Goal: Task Accomplishment & Management: Use online tool/utility

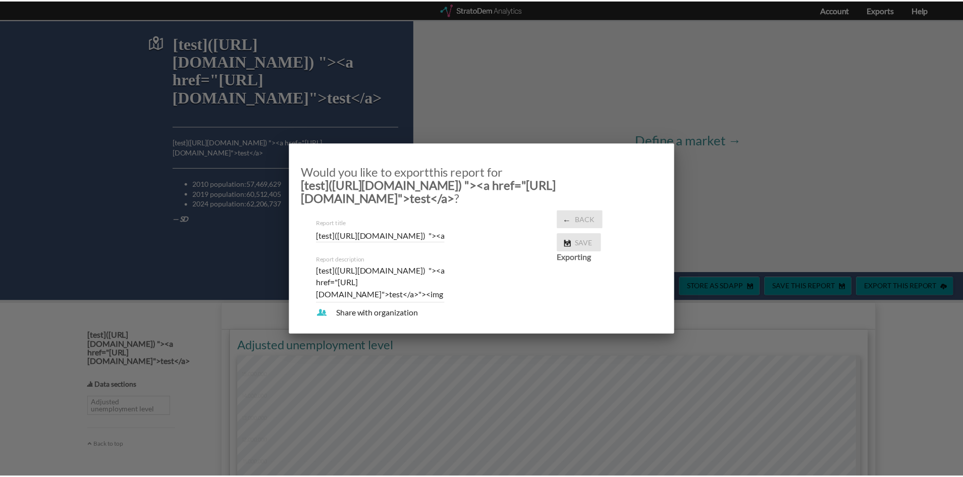
scroll to position [101, 0]
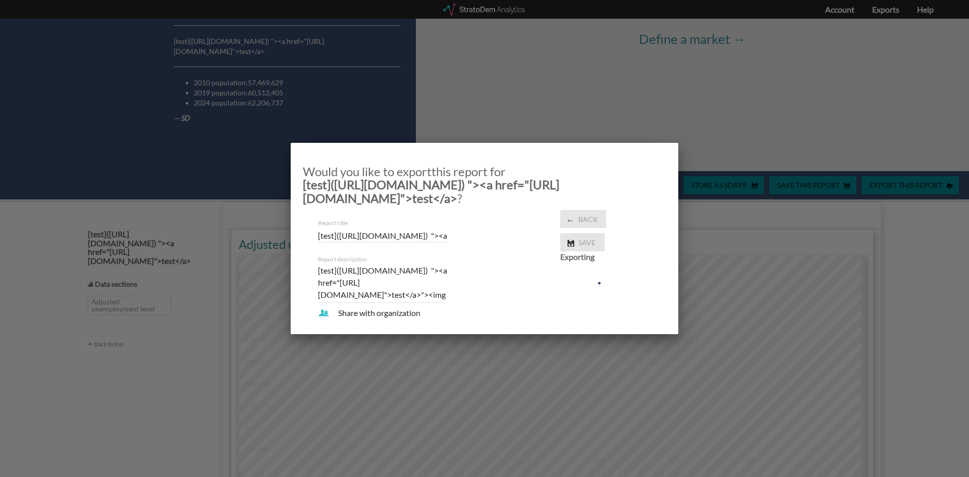
click at [590, 297] on icon at bounding box center [580, 283] width 40 height 40
click at [673, 347] on div at bounding box center [484, 238] width 969 height 477
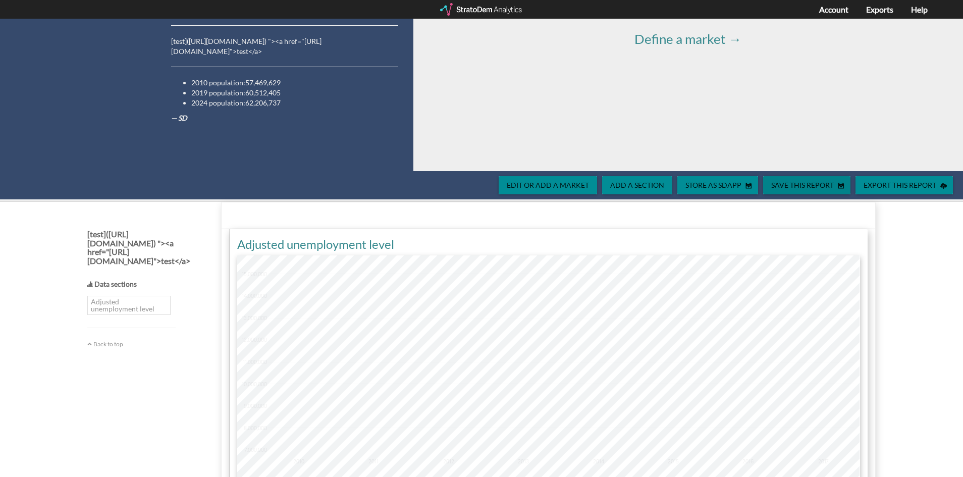
click at [794, 183] on span "Save this report" at bounding box center [800, 185] width 75 height 9
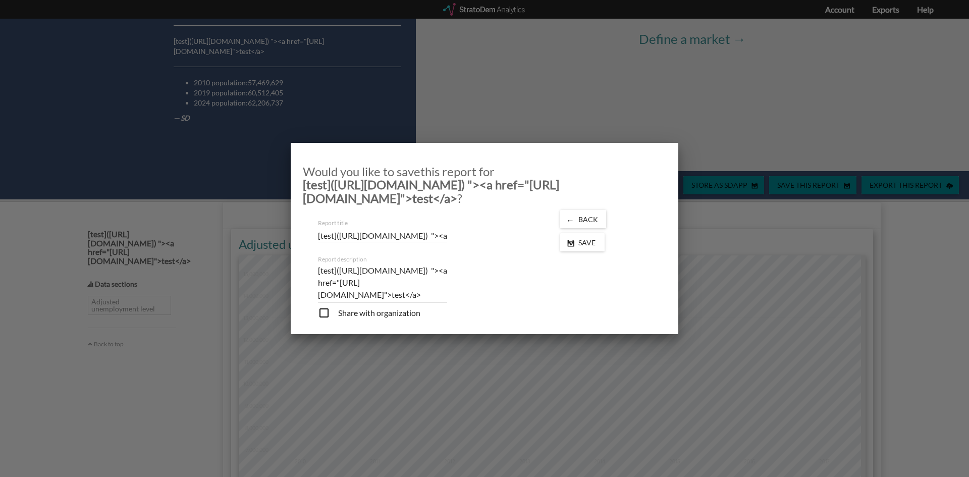
drag, startPoint x: 694, startPoint y: 276, endPoint x: 824, endPoint y: 186, distance: 158.3
click at [695, 277] on div at bounding box center [484, 238] width 969 height 477
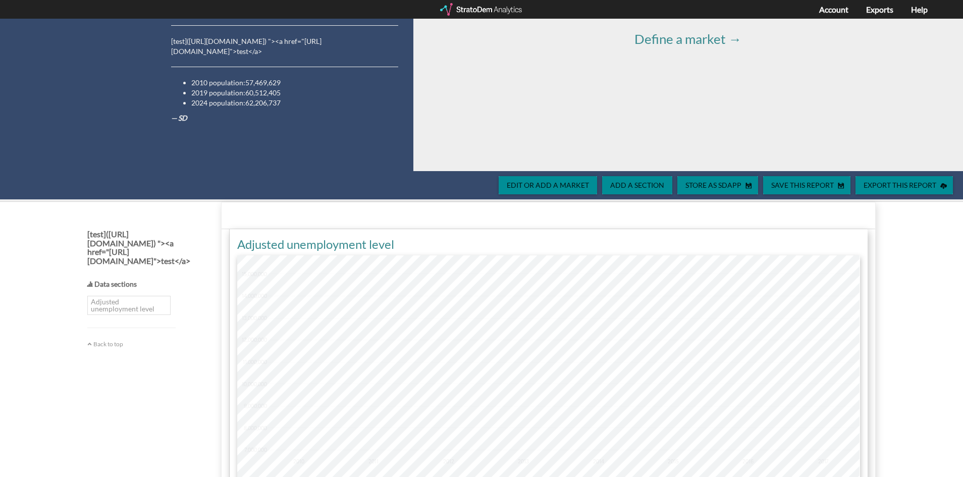
click at [881, 186] on span "Export this report" at bounding box center [897, 185] width 85 height 9
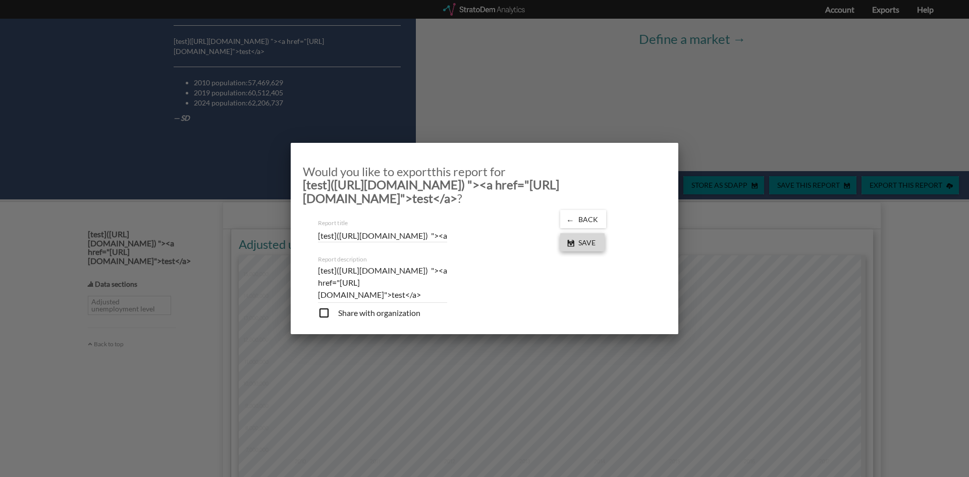
click at [597, 245] on span "Save" at bounding box center [588, 242] width 29 height 9
click at [748, 190] on div at bounding box center [484, 238] width 969 height 477
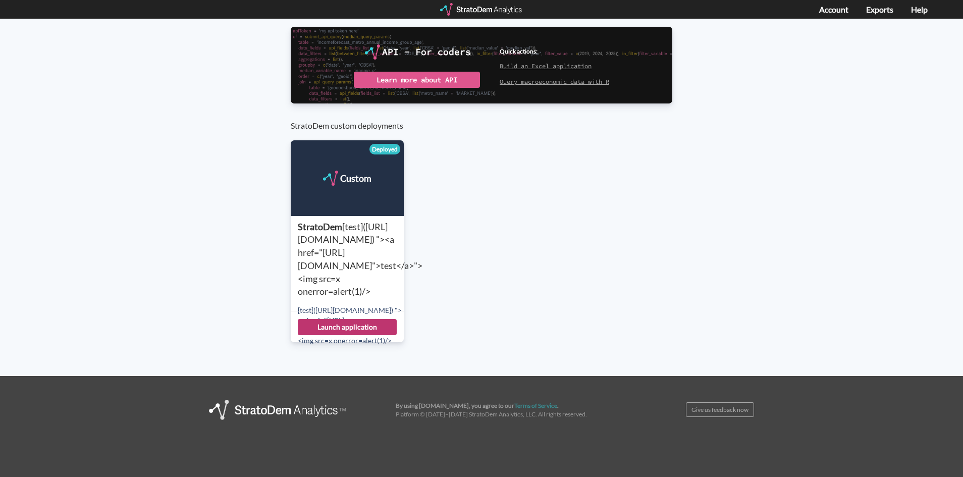
scroll to position [158, 0]
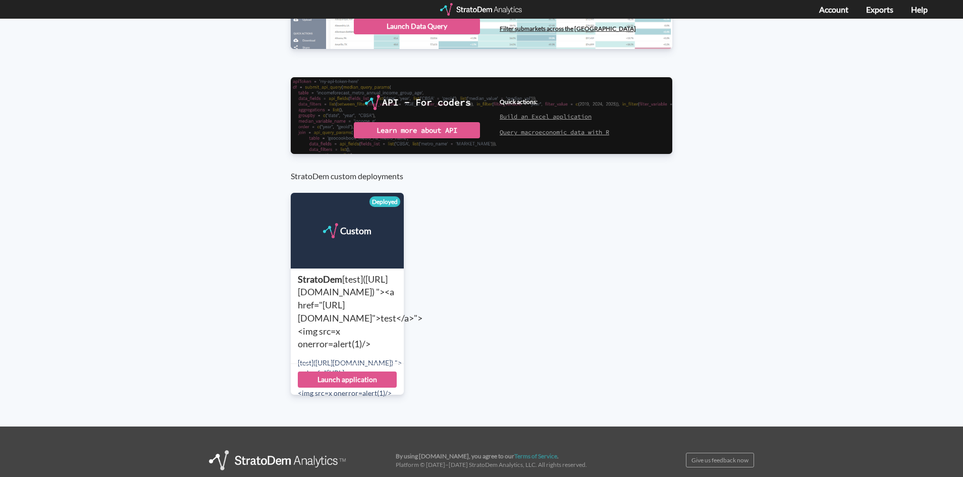
drag, startPoint x: 580, startPoint y: 367, endPoint x: 594, endPoint y: 367, distance: 14.1
click at [585, 367] on div "Custom Deployed StratoDem [test](https://example.com) "><a href="https://exampl…" at bounding box center [481, 290] width 403 height 209
click at [585, 364] on div "Custom Deployed StratoDem [test](https://example.com) "><a href="https://exampl…" at bounding box center [481, 290] width 403 height 209
drag, startPoint x: 566, startPoint y: 362, endPoint x: 487, endPoint y: 348, distance: 79.9
click at [522, 353] on div "Custom Deployed StratoDem [test](https://example.com) "><a href="https://exampl…" at bounding box center [481, 290] width 403 height 209
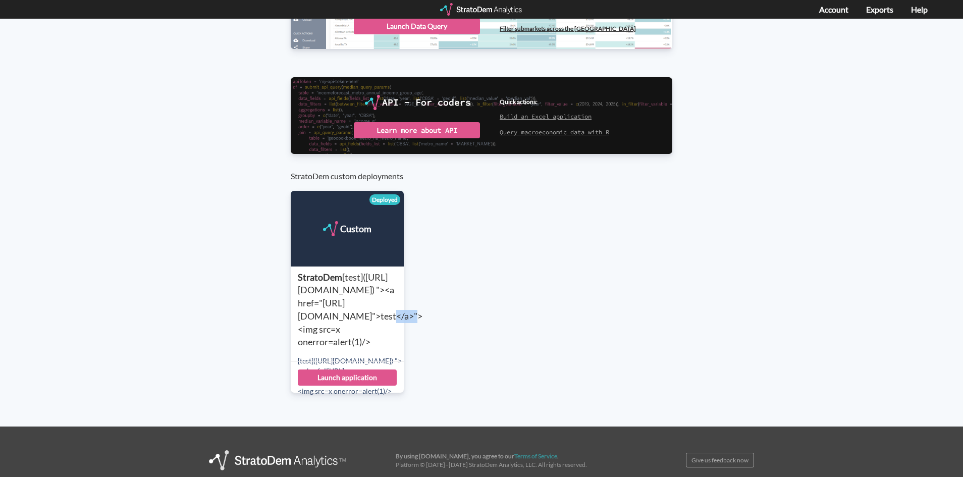
click at [422, 317] on span "[test](https://example.com) "><a href="https://example.com">test</a>"><img src=…" at bounding box center [360, 309] width 125 height 76
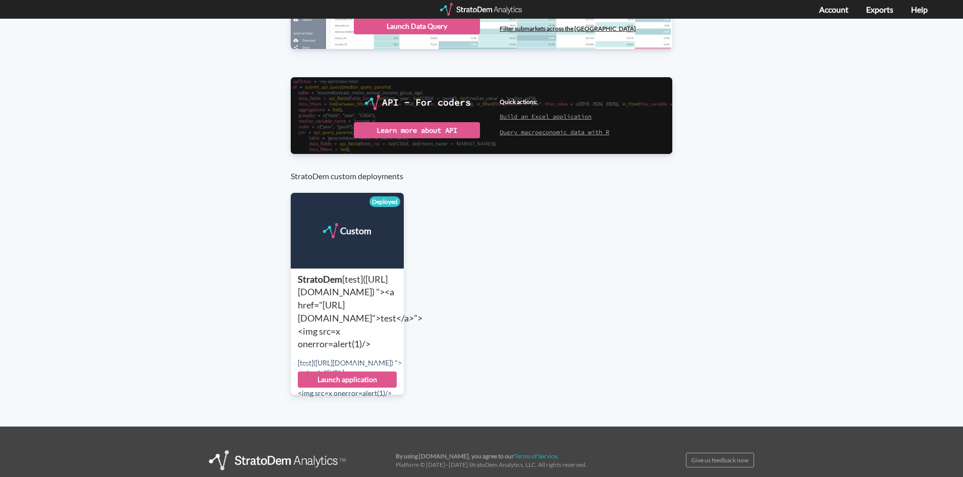
drag, startPoint x: 481, startPoint y: 329, endPoint x: 326, endPoint y: 319, distance: 155.2
click at [482, 329] on div "Custom Deployed StratoDem [test](https://example.com) "><a href="https://exampl…" at bounding box center [481, 290] width 403 height 209
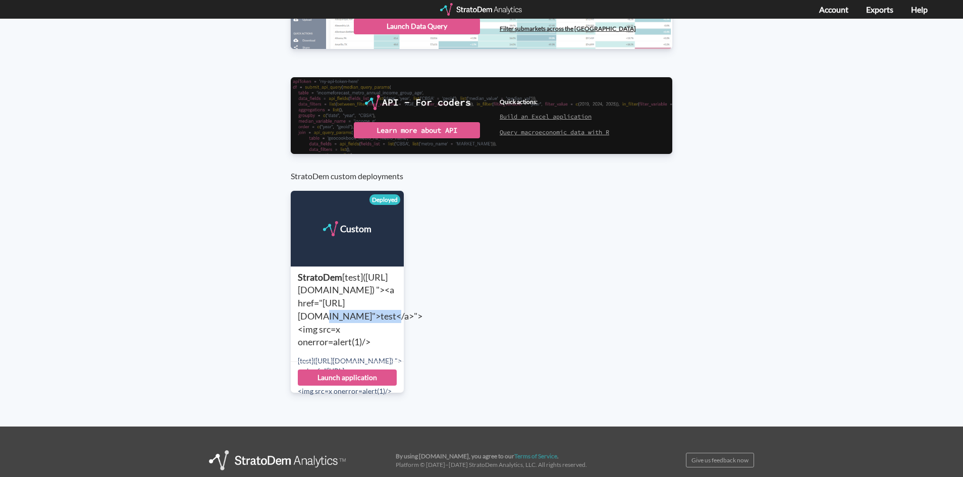
drag, startPoint x: 326, startPoint y: 319, endPoint x: 293, endPoint y: 317, distance: 33.4
click at [293, 317] on div "StratoDem [test](https://example.com) "><a href="https://example.com">test</a>"…" at bounding box center [347, 333] width 113 height 125
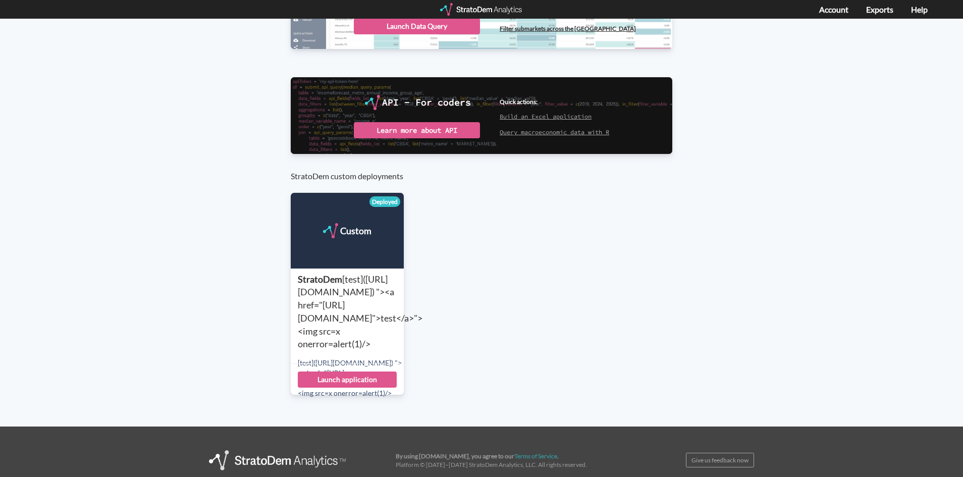
click at [288, 316] on div "Custom Deployed StratoDem [test](https://example.com) "><a href="https://exampl…" at bounding box center [481, 290] width 403 height 209
drag, startPoint x: 288, startPoint y: 316, endPoint x: 336, endPoint y: 357, distance: 62.7
click at [292, 317] on div "Custom Deployed StratoDem [test](https://example.com) "><a href="https://exampl…" at bounding box center [481, 290] width 403 height 209
click at [336, 326] on span "[test](https://example.com) "><a href="https://example.com">test</a>"><img src=…" at bounding box center [360, 309] width 125 height 76
click at [342, 329] on div "StratoDem [test](https://example.com) "><a href="https://example.com">test</a>"…" at bounding box center [351, 310] width 106 height 78
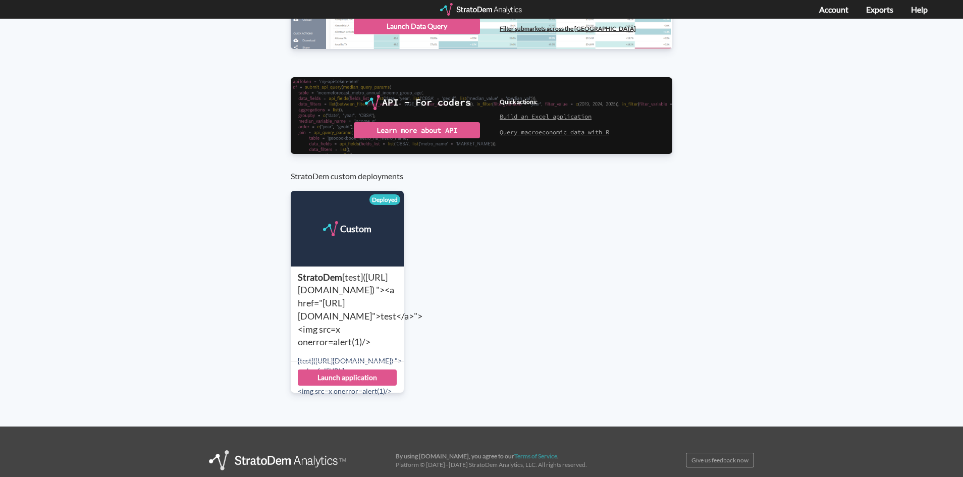
click at [346, 333] on div "StratoDem [test](https://example.com) "><a href="https://example.com">test</a>"…" at bounding box center [351, 310] width 106 height 78
drag, startPoint x: 346, startPoint y: 333, endPoint x: 336, endPoint y: 331, distance: 9.3
click at [344, 333] on div "StratoDem [test](https://example.com) "><a href="https://example.com">test</a>"…" at bounding box center [351, 310] width 106 height 78
drag, startPoint x: 306, startPoint y: 325, endPoint x: 308, endPoint y: 312, distance: 12.7
click at [303, 318] on span "[test](https://example.com) "><a href="https://example.com">test</a>"><img src=…" at bounding box center [360, 309] width 125 height 76
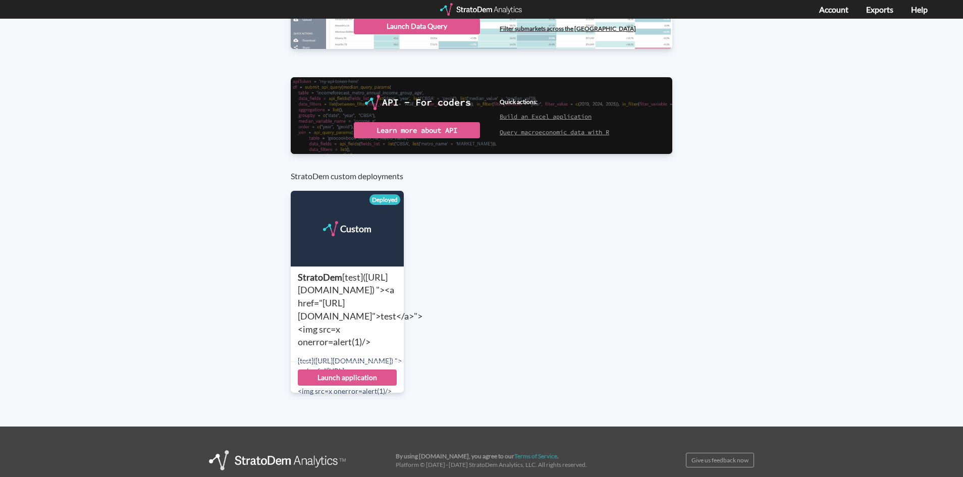
click at [345, 344] on span "[test](https://example.com) "><a href="https://example.com">test</a>"><img src=…" at bounding box center [360, 309] width 125 height 76
drag, startPoint x: 369, startPoint y: 334, endPoint x: 361, endPoint y: 310, distance: 26.0
click at [373, 332] on div "StratoDem [test](https://example.com) "><a href="https://example.com">test</a>"…" at bounding box center [351, 310] width 106 height 78
click at [361, 310] on span "[test](https://example.com) "><a href="https://example.com">test</a>"><img src=…" at bounding box center [360, 309] width 125 height 76
drag, startPoint x: 316, startPoint y: 291, endPoint x: 336, endPoint y: 283, distance: 21.3
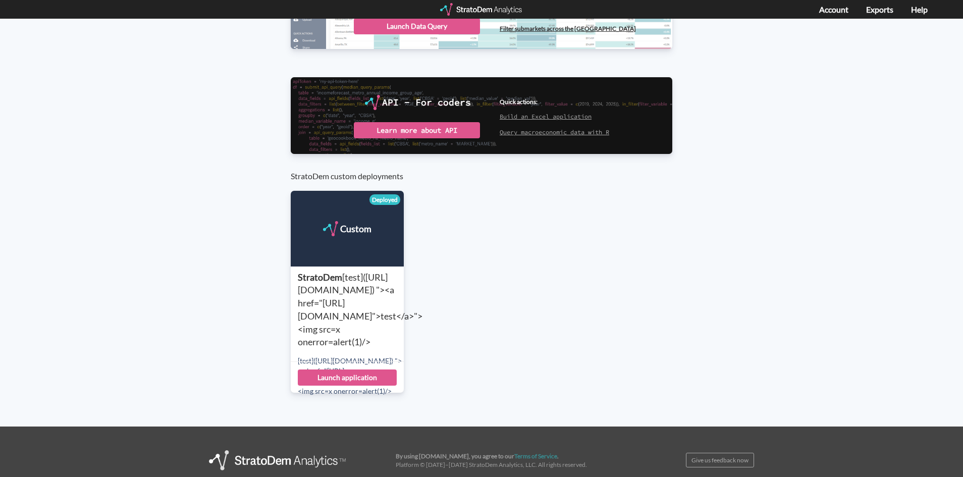
click at [317, 291] on span "[test](https://example.com) "><a href="https://example.com">test</a>"><img src=…" at bounding box center [360, 309] width 125 height 76
click at [342, 283] on div "StratoDem [test](https://example.com) "><a href="https://example.com">test</a>"…" at bounding box center [351, 310] width 106 height 78
drag, startPoint x: 348, startPoint y: 275, endPoint x: 264, endPoint y: 203, distance: 110.2
click at [344, 273] on span "[test](https://example.com) "><a href="https://example.com">test</a>"><img src=…" at bounding box center [360, 311] width 125 height 76
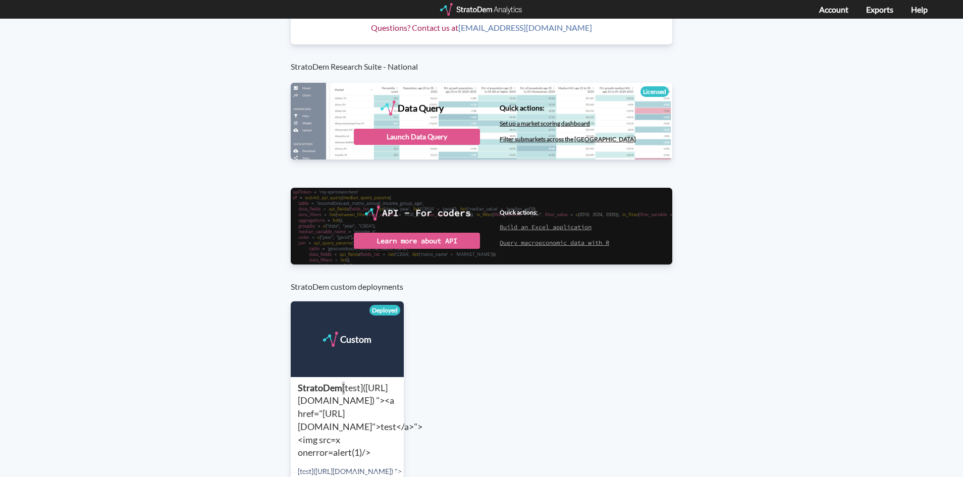
scroll to position [101, 0]
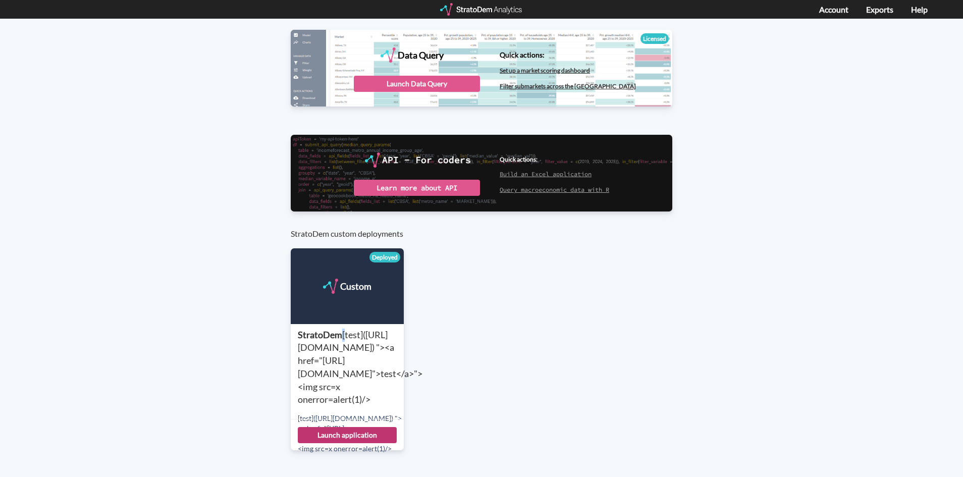
click at [363, 436] on div "Launch application" at bounding box center [347, 435] width 99 height 16
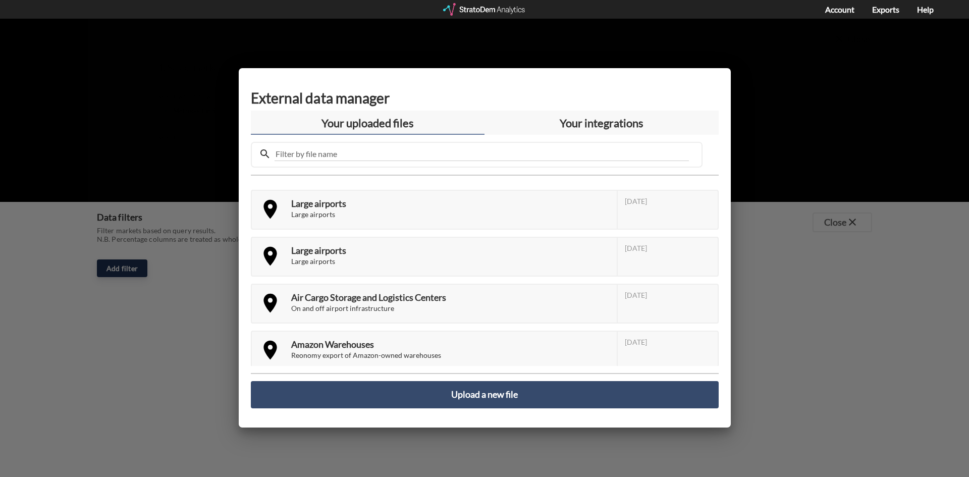
click div "Your uploaded files"
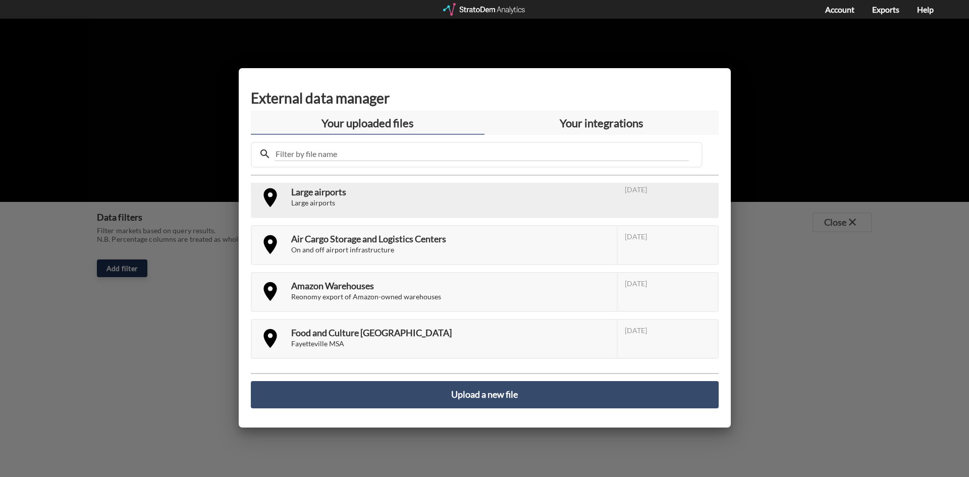
click button "Large airports Large airports [DATE]"
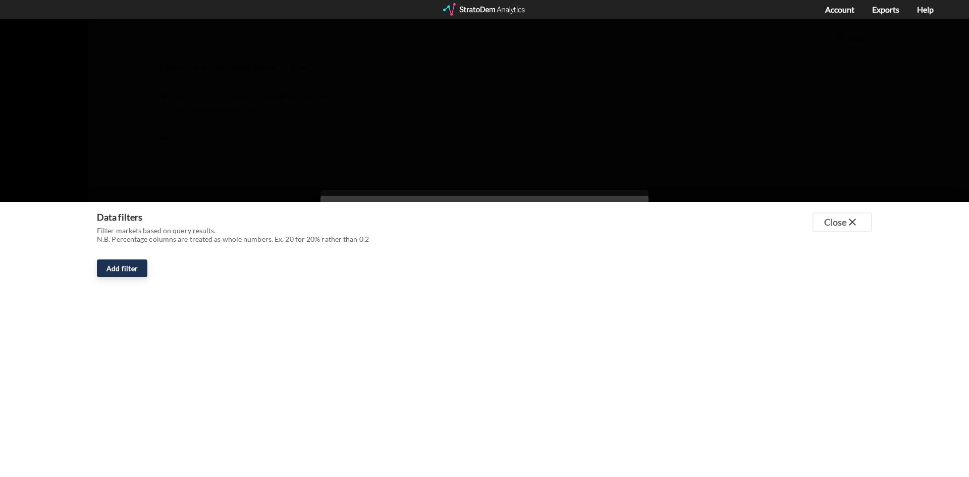
drag, startPoint x: 430, startPoint y: 176, endPoint x: 418, endPoint y: 137, distance: 40.7
click div
click button "Close close"
drag, startPoint x: 113, startPoint y: 210, endPoint x: 150, endPoint y: 231, distance: 42.0
click p "Filter markets based on query results."
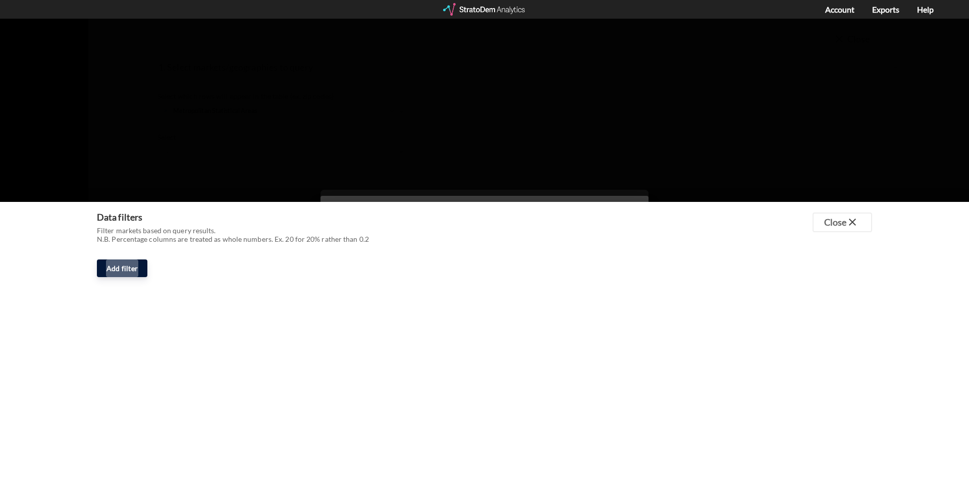
click span "Add filter"
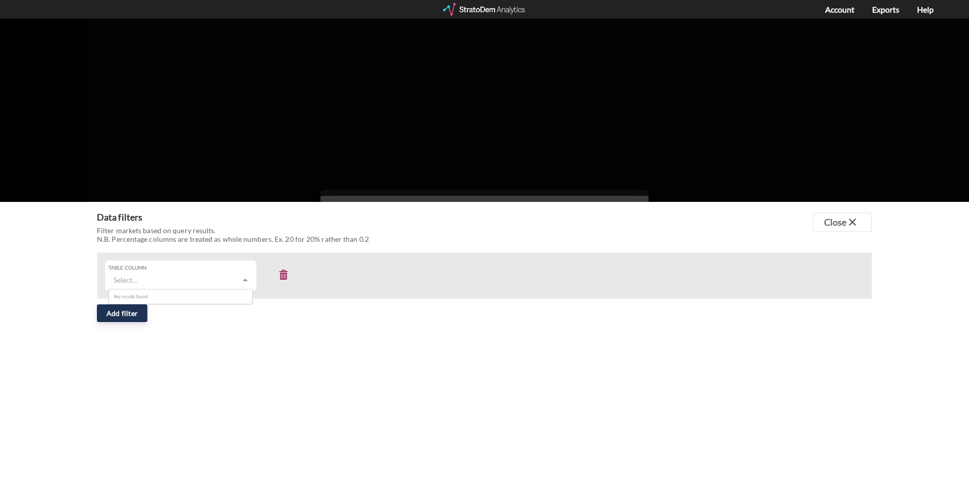
scroll to position [4, 0]
click div "Select..."
drag, startPoint x: 136, startPoint y: 280, endPoint x: 249, endPoint y: 269, distance: 113.5
click div "No results found"
click div "Table column Select..."
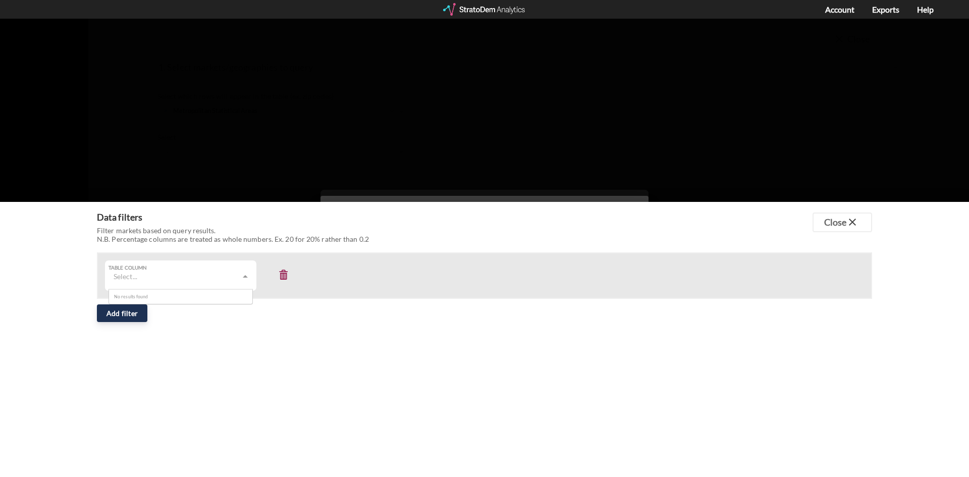
click span
type input "213"
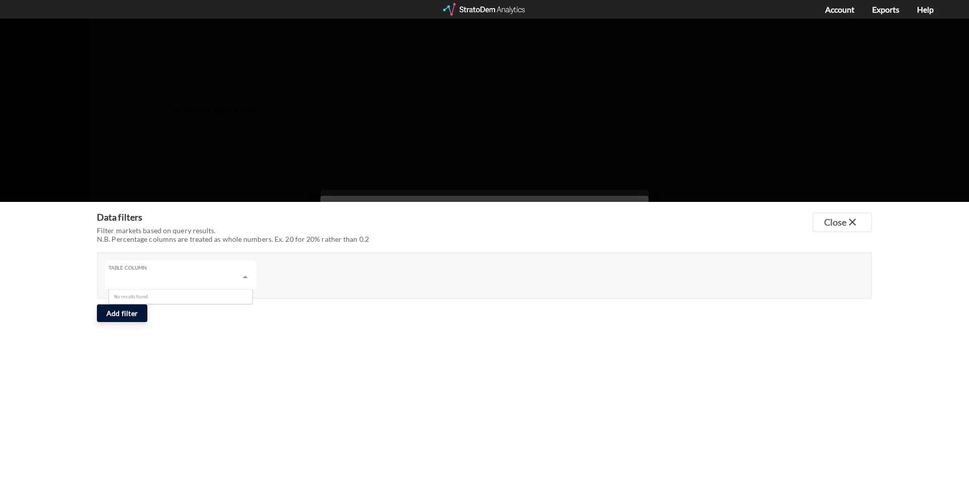
click span "Add filter"
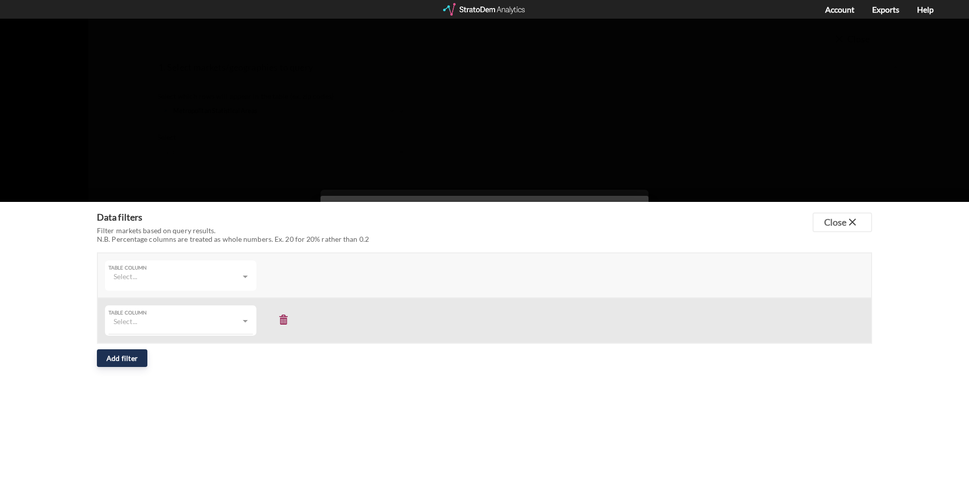
click div "Select..."
click div "Table column Select..."
click button
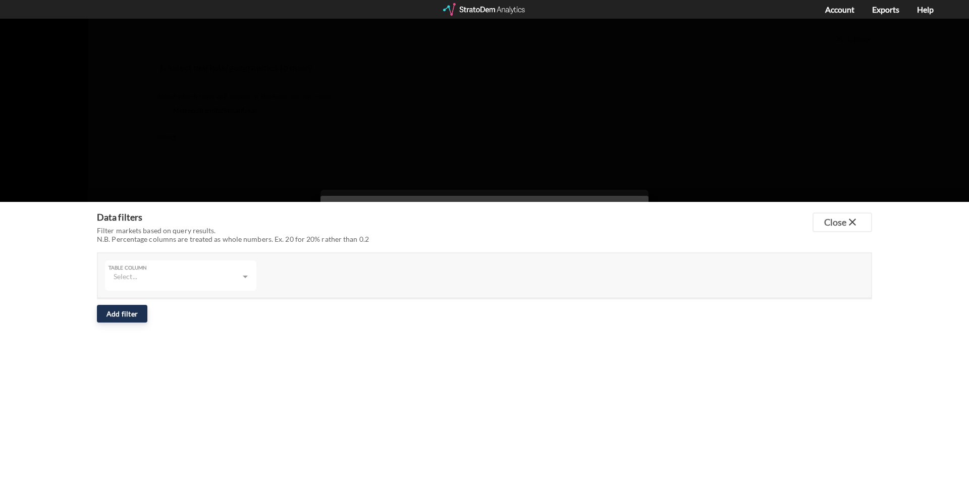
drag, startPoint x: 458, startPoint y: 150, endPoint x: 445, endPoint y: 170, distance: 23.5
click div
drag, startPoint x: 445, startPoint y: 181, endPoint x: 449, endPoint y: 153, distance: 28.0
drag, startPoint x: 450, startPoint y: 155, endPoint x: 443, endPoint y: 185, distance: 30.5
click div "Data filters Filter markets based on query results. N.B. Percentage columns are…"
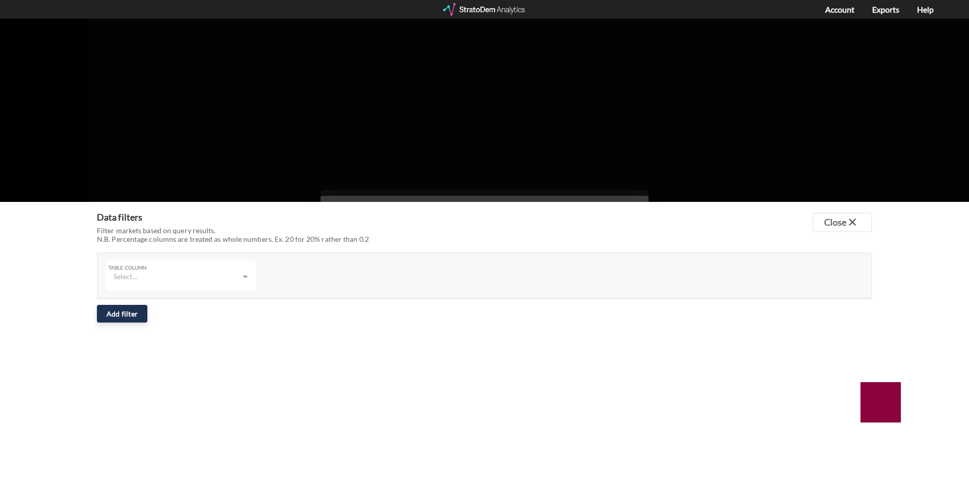
click div
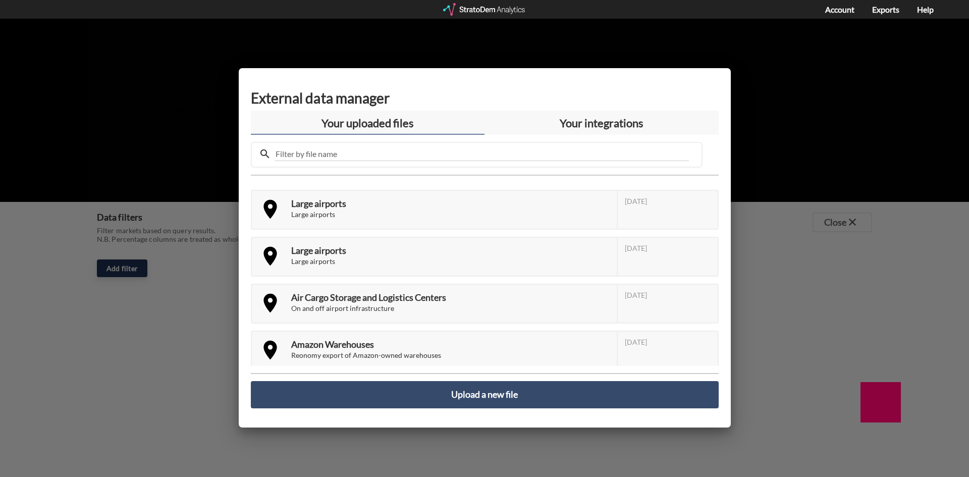
click div "Your integrations"
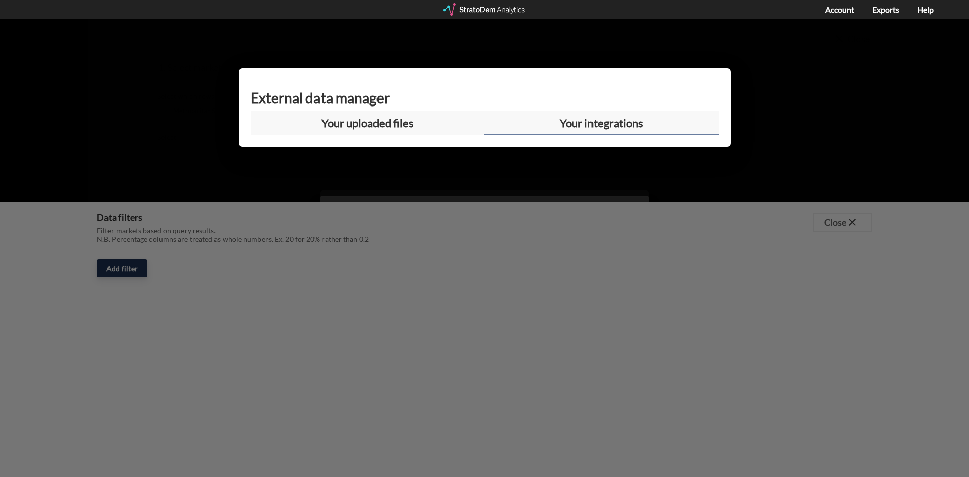
click div "Your uploaded files"
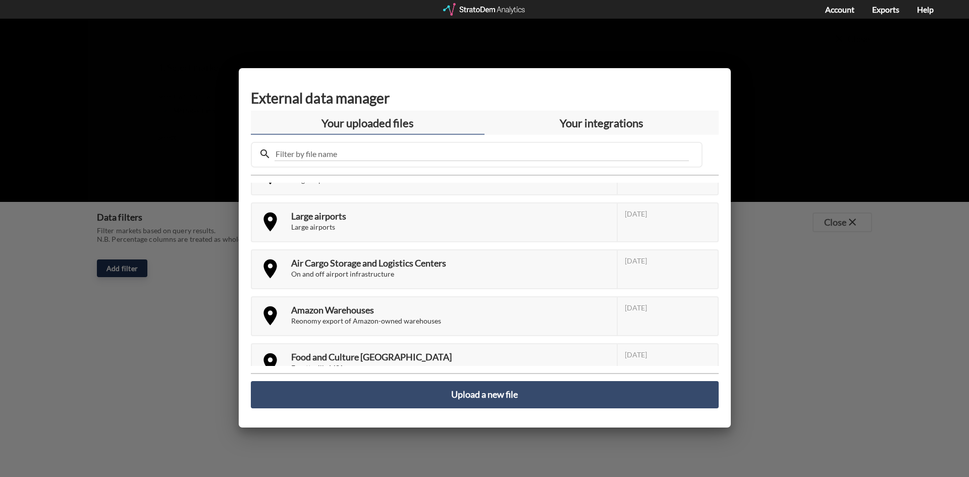
scroll to position [59, 0]
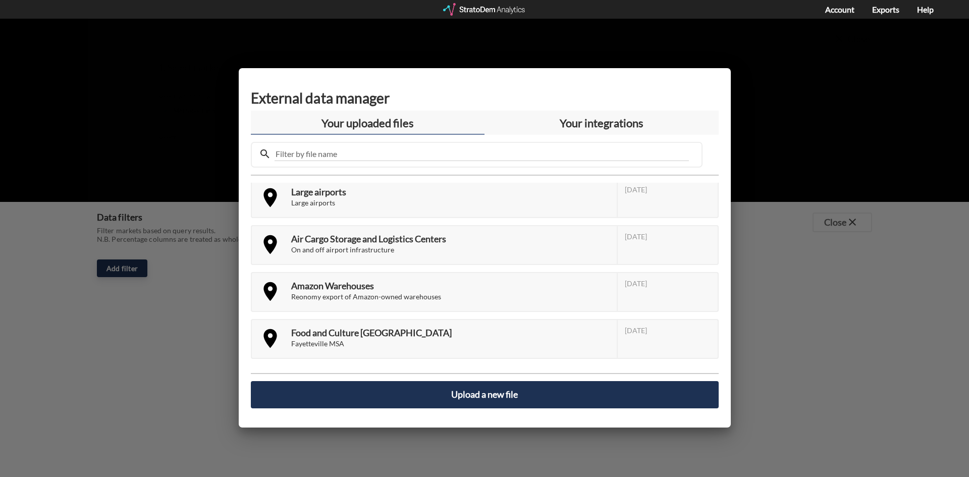
click button "Upload a new file"
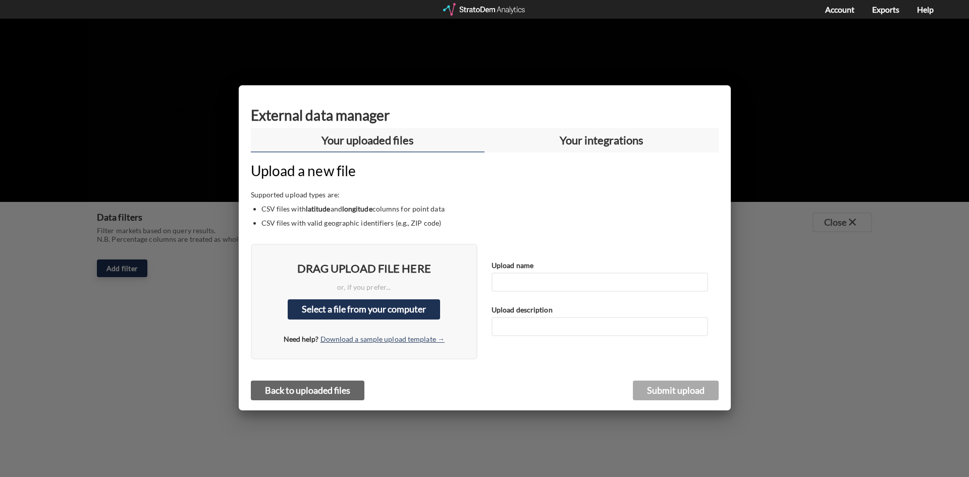
click button "Select a file from your computer"
click p "or, if you prefer..."
click button "Select a file from your computer"
click p "or, if you prefer..."
click link "Download a sample upload template →"
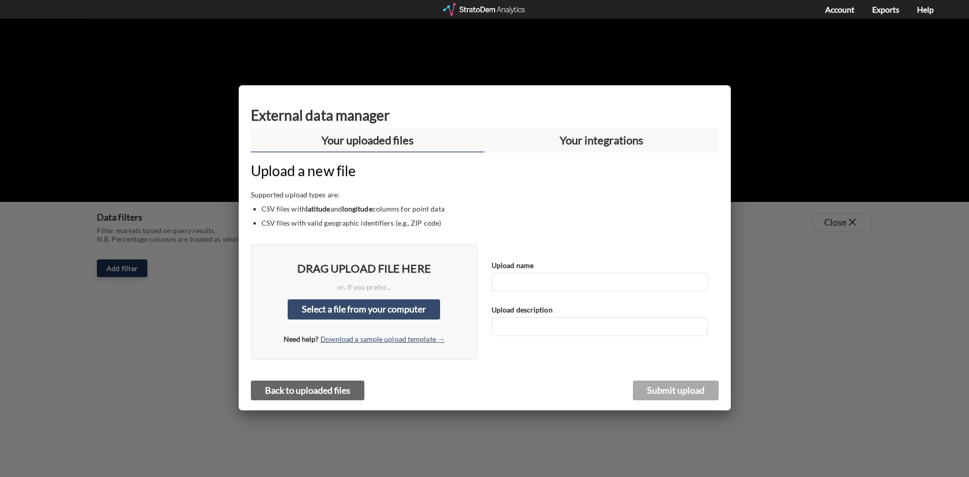
click div "Drag upload file here or, if you prefer... Select a file from your computer Nee…"
click h4 "Upload name"
click input "text"
drag, startPoint x: 535, startPoint y: 262, endPoint x: 525, endPoint y: 262, distance: 10.1
click input "text"
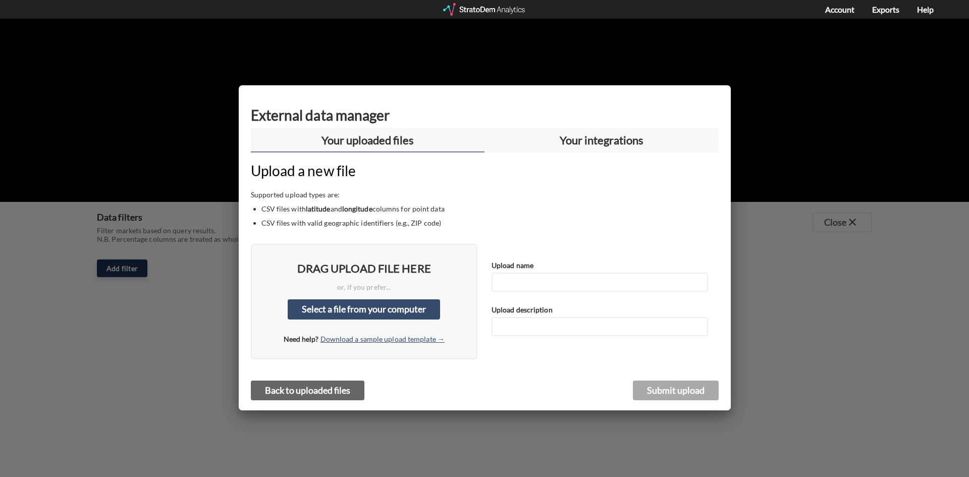
click input "text"
click div "Upload name Upload description"
click button "Back to uploaded files"
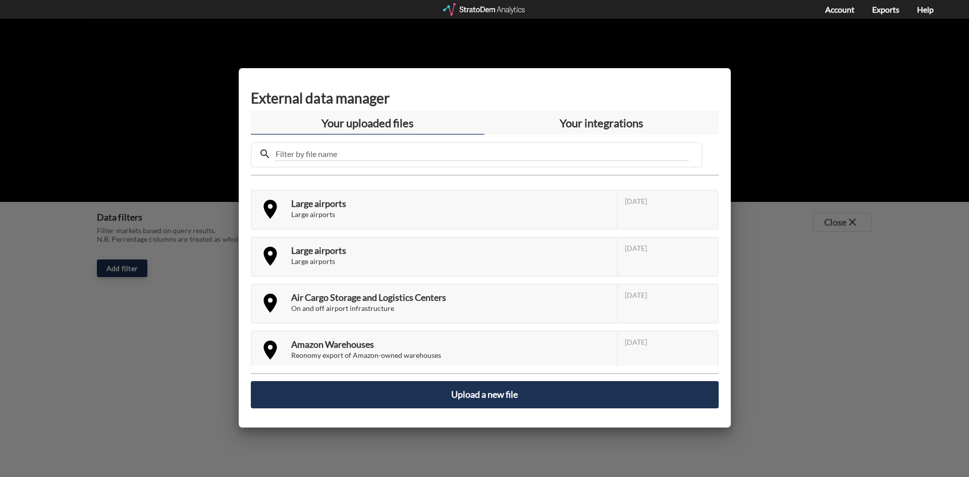
click button "Upload a new file"
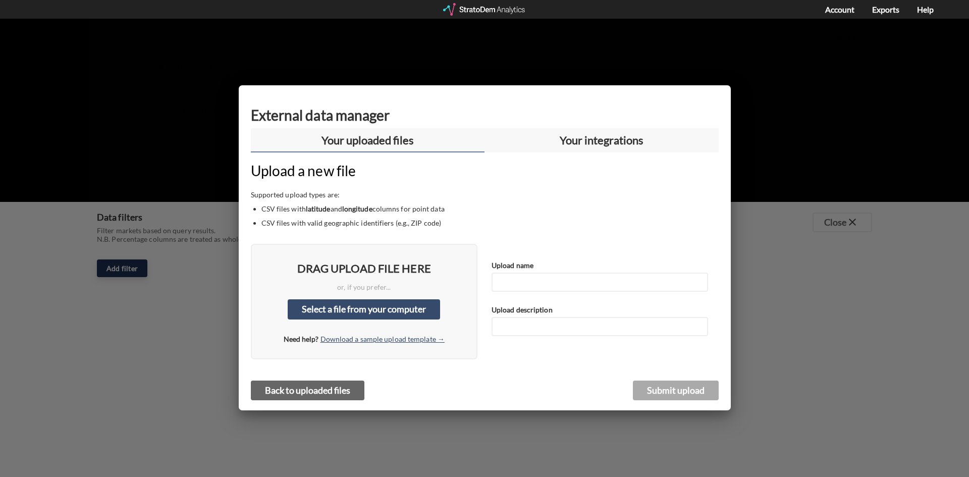
click div "Upload name Upload description"
click input "text"
drag, startPoint x: 517, startPoint y: 268, endPoint x: 353, endPoint y: 210, distance: 174.1
click input "text"
click li "CSV files with valid geographic identifiers (e.g., ZIP code)"
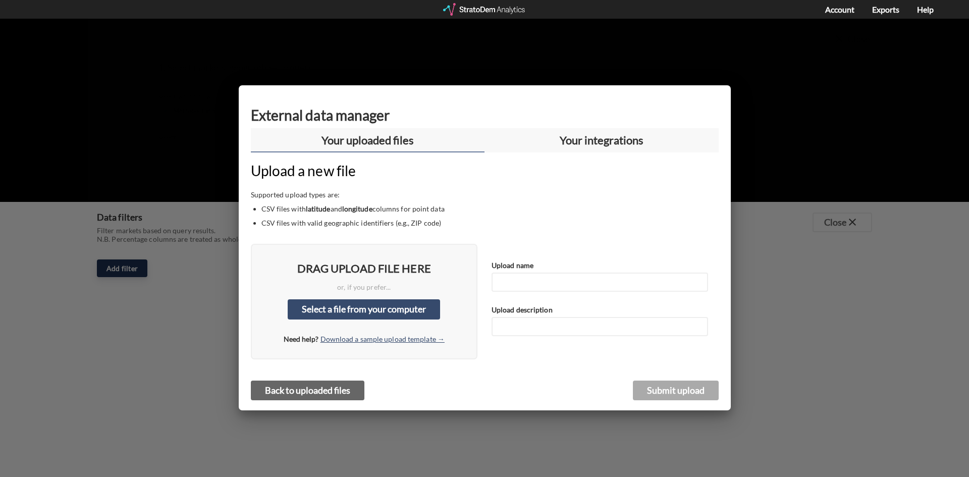
click li "CSV files with latitude and longitude columns for point data"
click input "text"
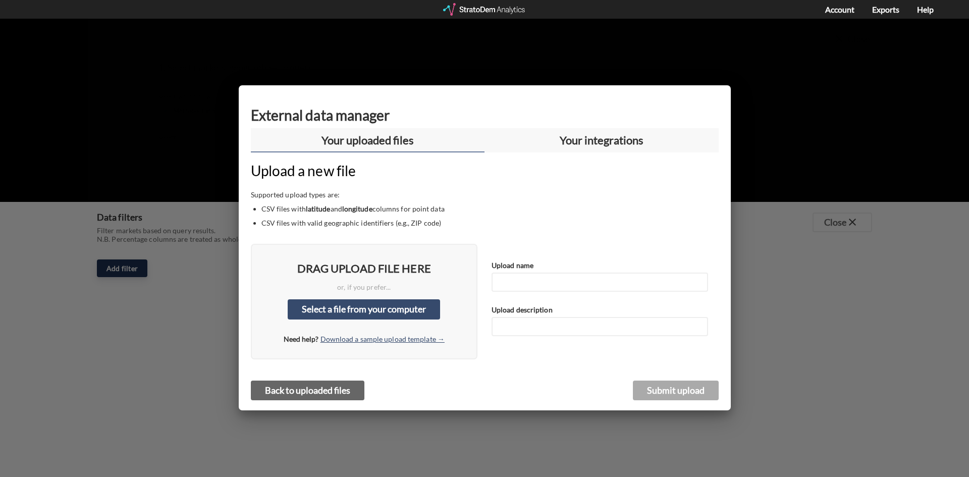
click input "text"
drag, startPoint x: 517, startPoint y: 297, endPoint x: 516, endPoint y: 308, distance: 11.1
click div "Upload description"
click input "text"
drag, startPoint x: 516, startPoint y: 308, endPoint x: 409, endPoint y: 284, distance: 110.3
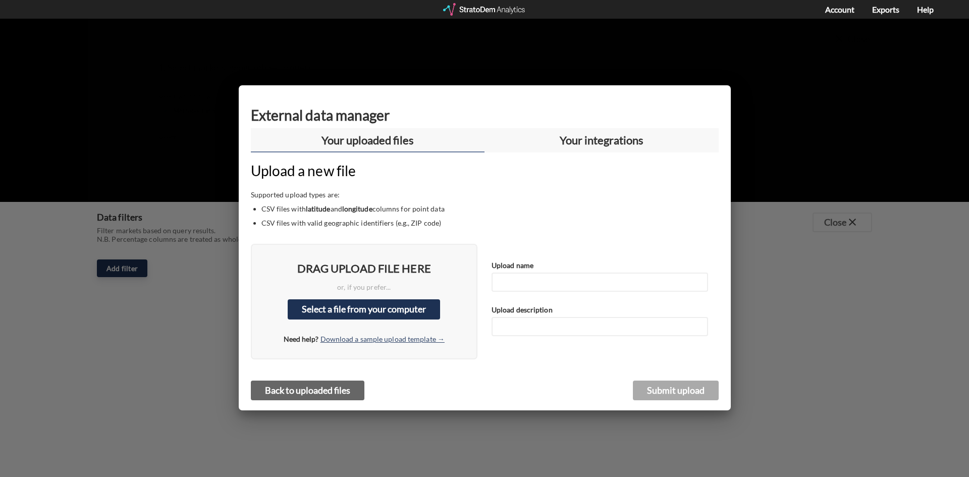
click input "text"
click button "Select a file from your computer"
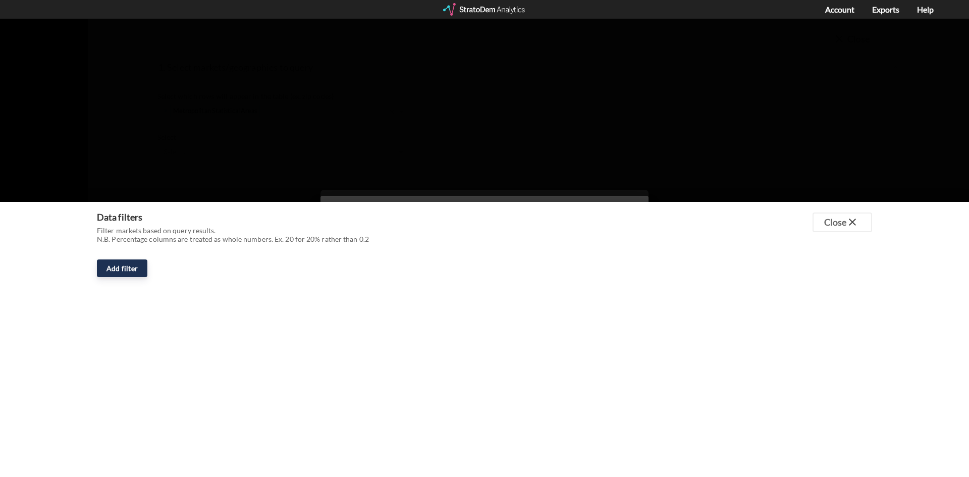
drag, startPoint x: 318, startPoint y: 162, endPoint x: 363, endPoint y: 137, distance: 51.3
click div
drag, startPoint x: 363, startPoint y: 137, endPoint x: 373, endPoint y: 181, distance: 45.2
click div
click div "Data filters Filter markets based on query results. N.B. Percentage columns are…"
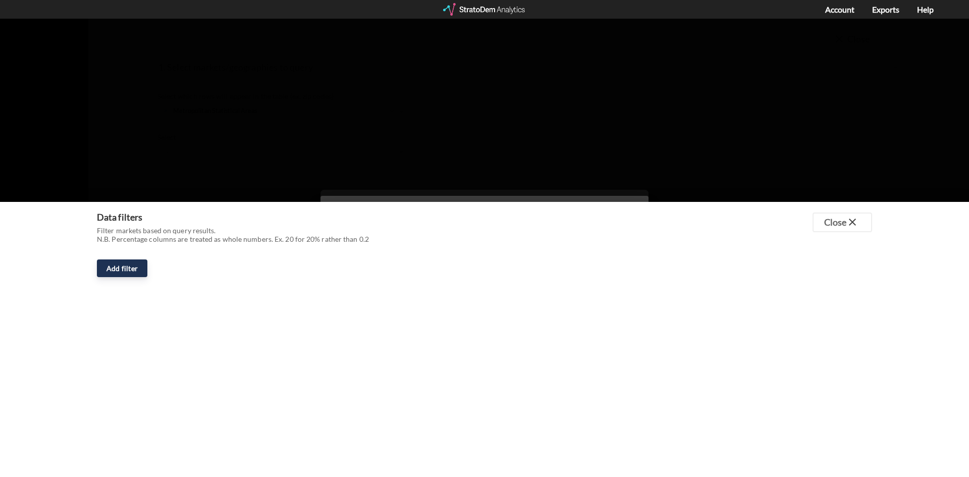
drag, startPoint x: 374, startPoint y: 184, endPoint x: 390, endPoint y: 171, distance: 21.5
click div "Data filters Filter markets based on query results. N.B. Percentage columns are…"
drag, startPoint x: 390, startPoint y: 171, endPoint x: 397, endPoint y: 168, distance: 6.4
click div "Data filters Filter markets based on query results. N.B. Percentage columns are…"
click span "Add filter"
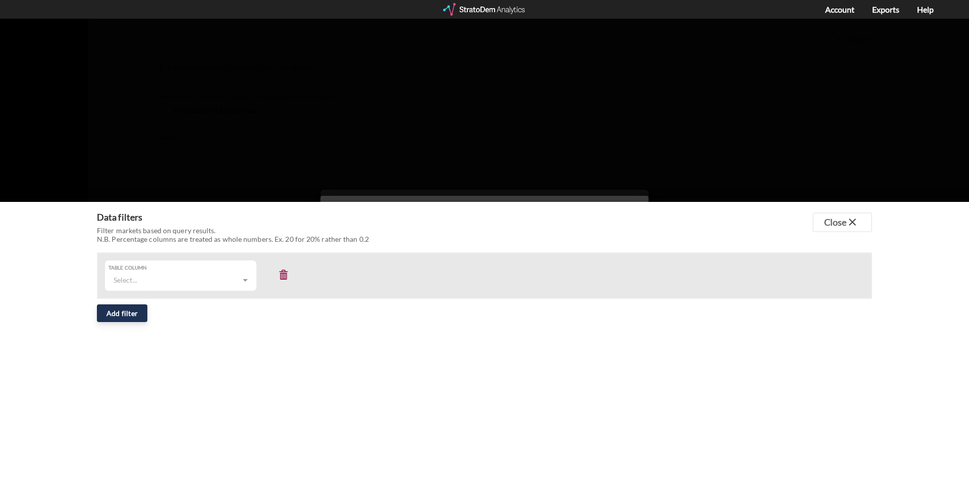
click div "Table column"
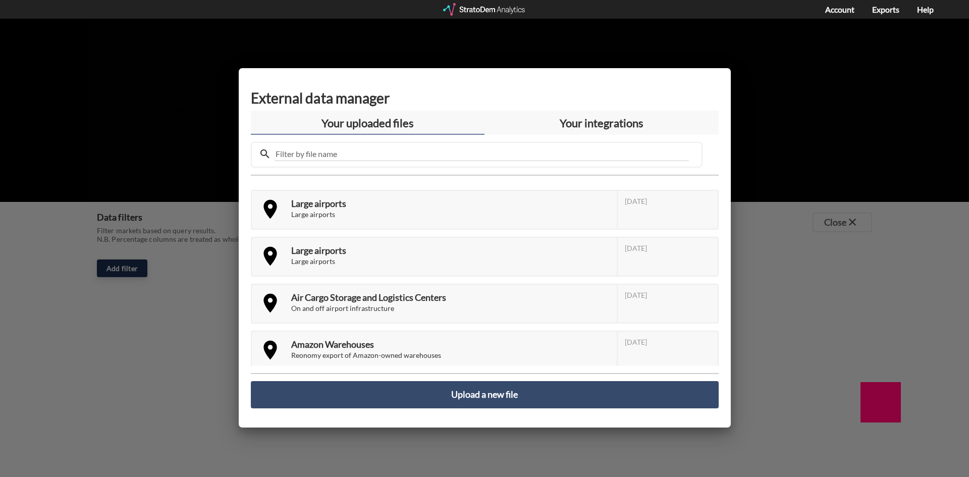
click h2 "External data manager"
drag, startPoint x: 625, startPoint y: 128, endPoint x: 617, endPoint y: 105, distance: 23.9
click div
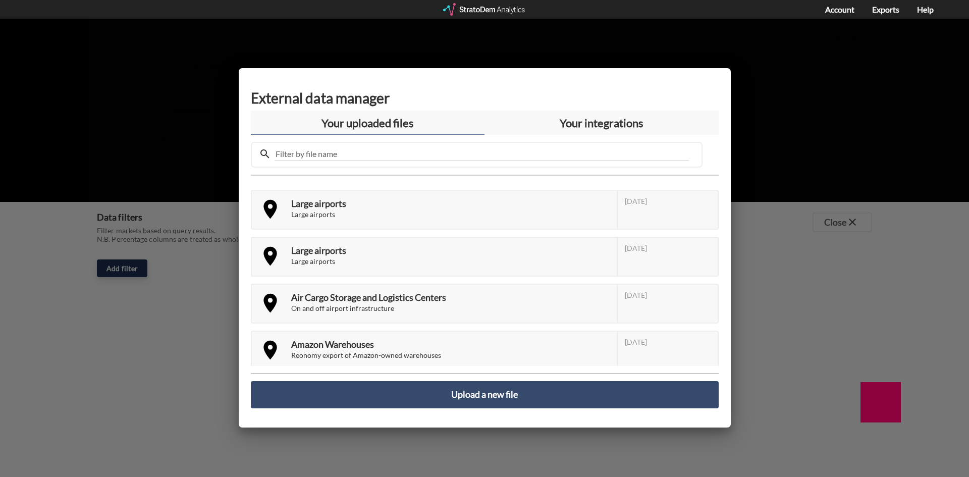
click div "Your integrations"
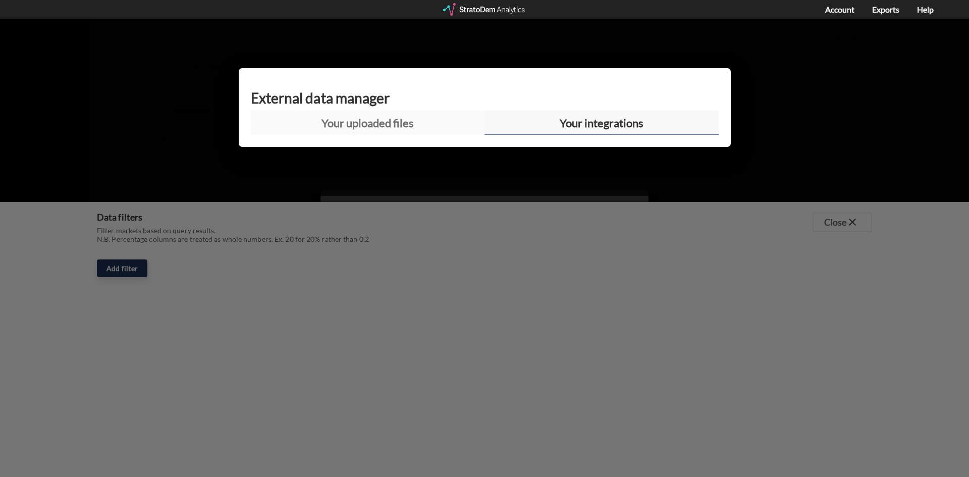
click div "Your uploaded files"
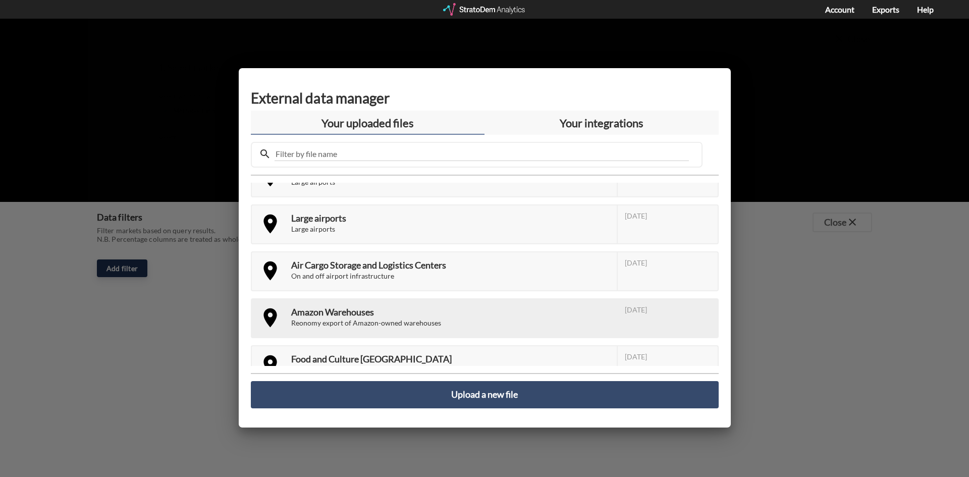
scroll to position [59, 0]
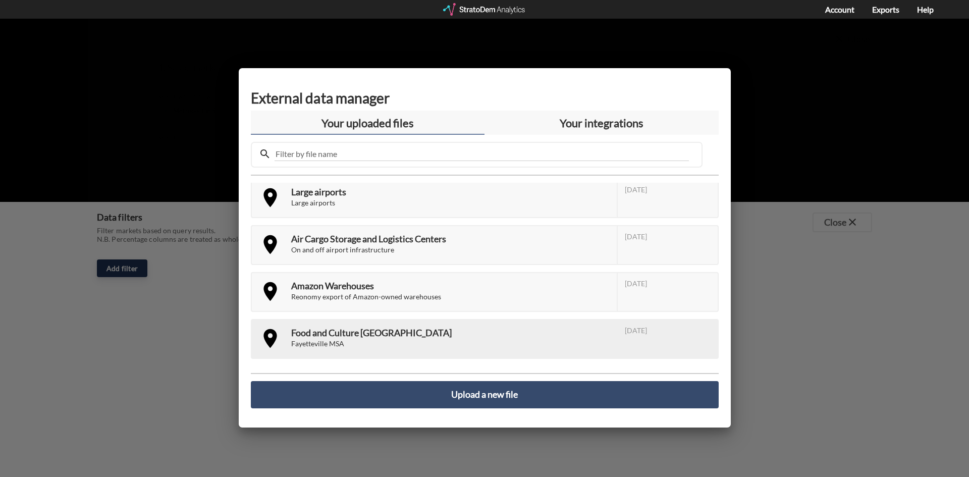
click button "Food and Culture Bentonville Fayetteville MSA Aug. 24, 2023"
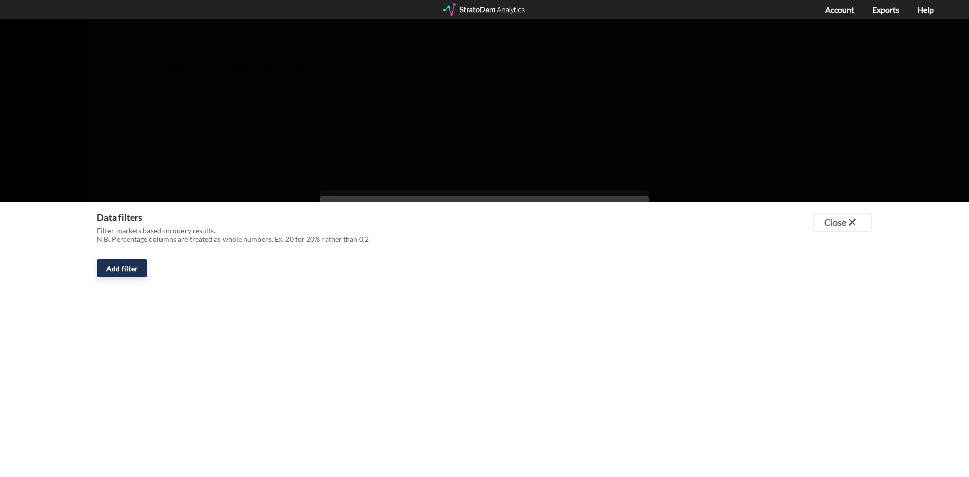
drag, startPoint x: 228, startPoint y: 249, endPoint x: 235, endPoint y: 237, distance: 13.8
click div "Data filters Filter markets based on query results. N.B. Percentage columns are…"
drag, startPoint x: 280, startPoint y: 193, endPoint x: 353, endPoint y: 199, distance: 72.9
click h4 "Data filters"
drag, startPoint x: 353, startPoint y: 199, endPoint x: 384, endPoint y: 191, distance: 32.9
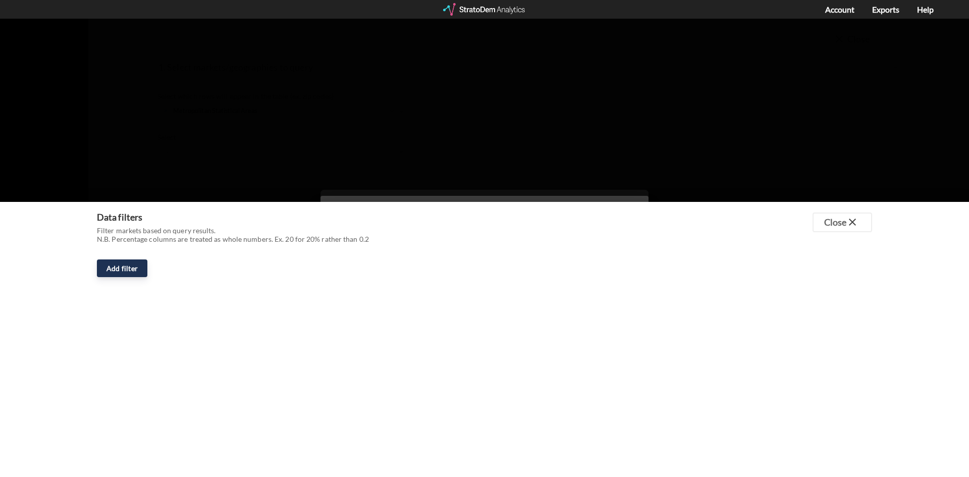
click h4 "Data filters"
drag, startPoint x: 384, startPoint y: 191, endPoint x: 355, endPoint y: 146, distance: 53.4
click div "Data filters Filter markets based on query results. N.B. Percentage columns are…"
drag, startPoint x: 352, startPoint y: 146, endPoint x: 878, endPoint y: 11, distance: 543.3
click at [878, 11] on link "Exports" at bounding box center [885, 10] width 27 height 10
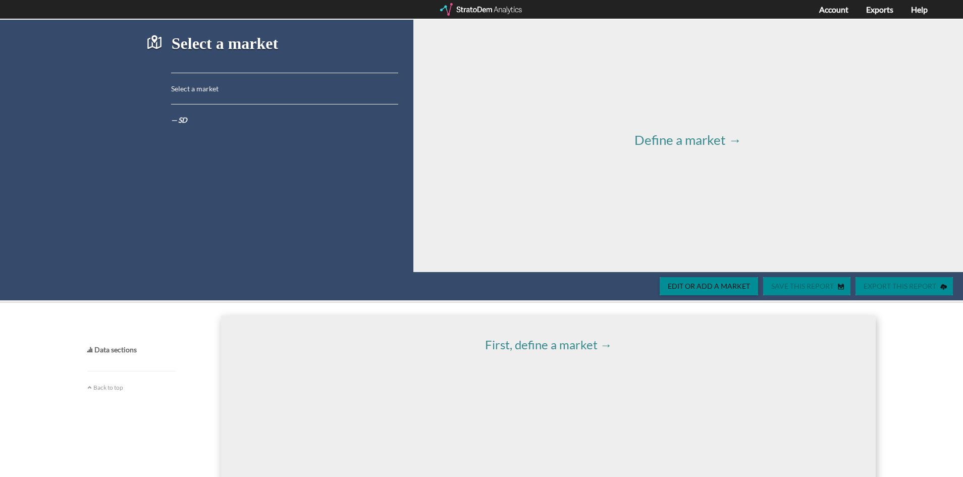
click at [184, 71] on div "Select a market Select a market — SD" at bounding box center [272, 146] width 252 height 252
click at [205, 101] on div "Select a market Select a market — SD" at bounding box center [272, 146] width 252 height 252
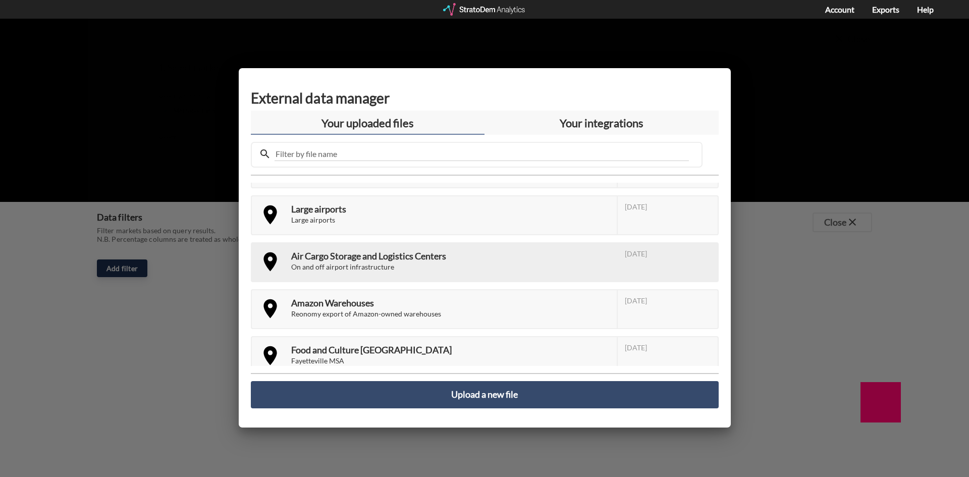
scroll to position [59, 0]
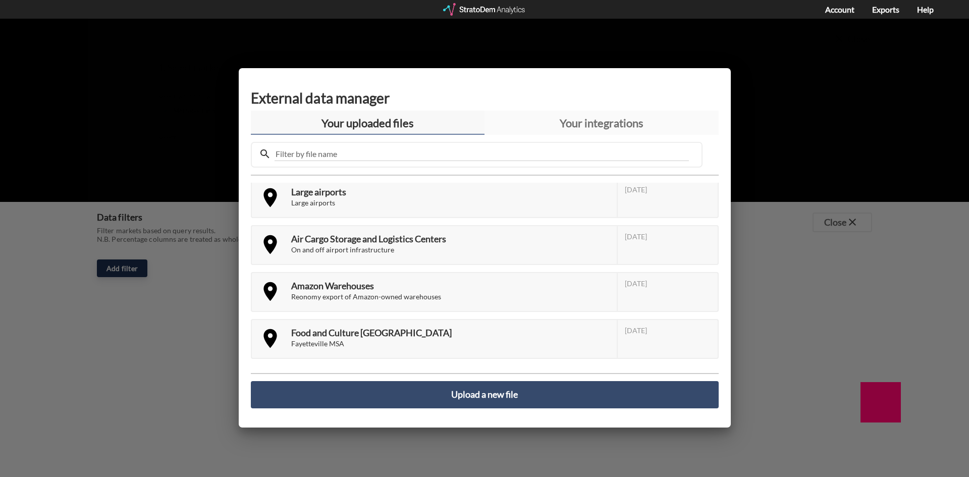
click div "Your integrations"
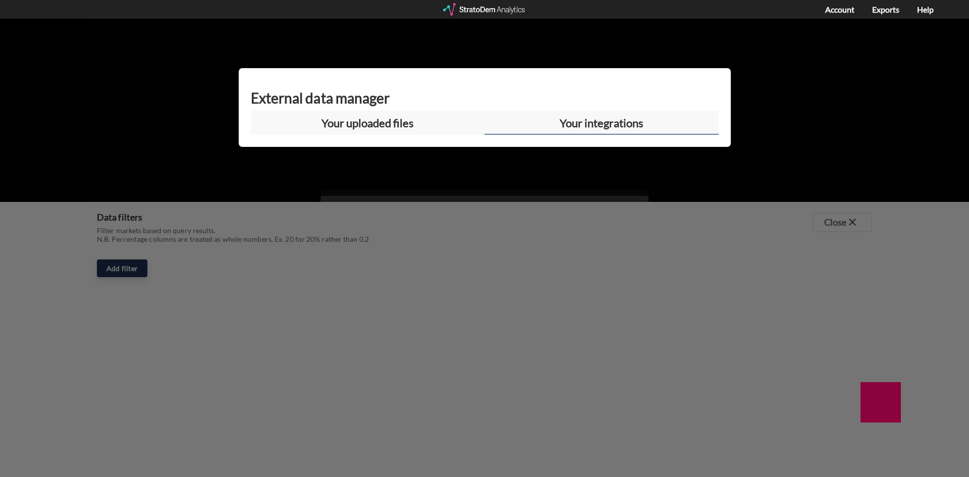
click div "Your uploaded files"
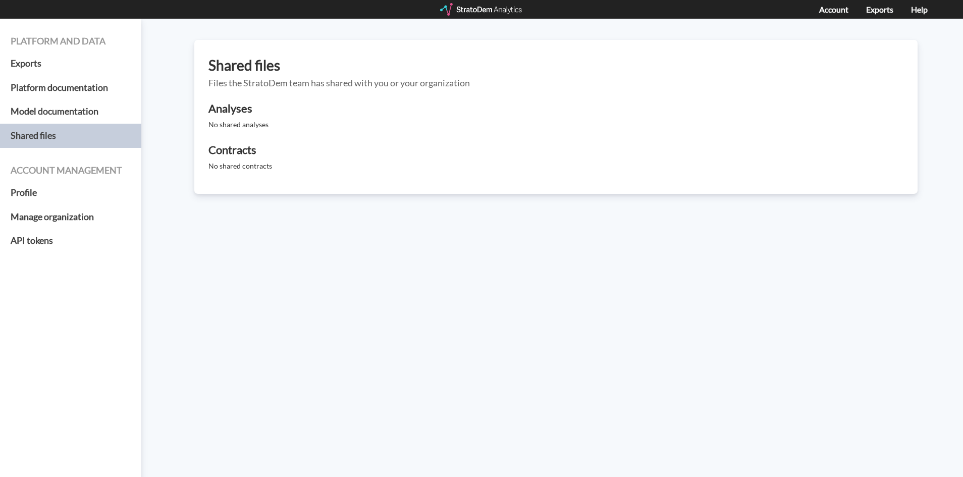
click at [253, 175] on div "Shared files Files the StratoDem team has shared with you or your organization …" at bounding box center [555, 117] width 723 height 154
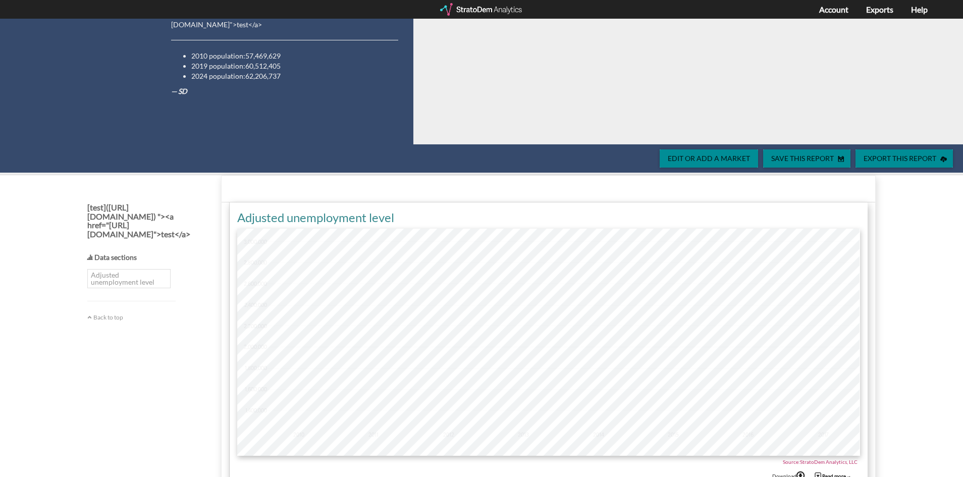
scroll to position [202, 0]
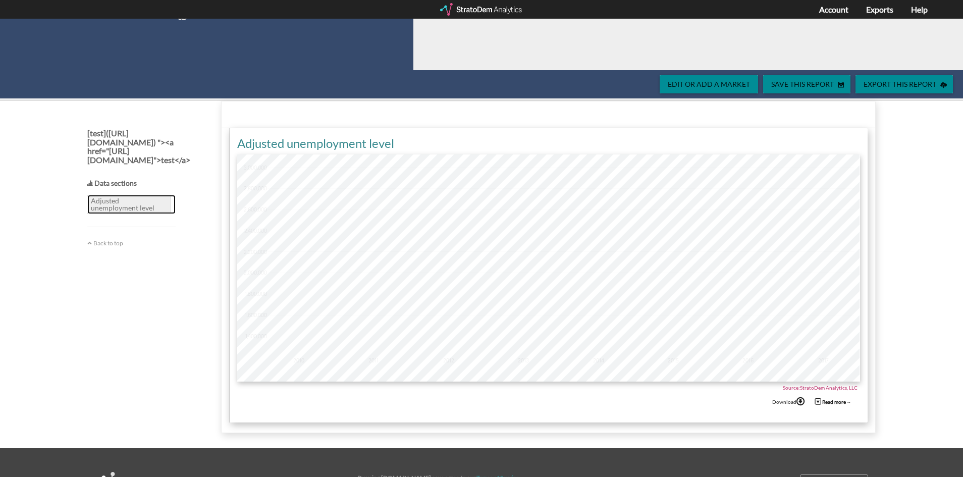
click at [117, 202] on strong "Adjusted unemployment level" at bounding box center [128, 204] width 83 height 19
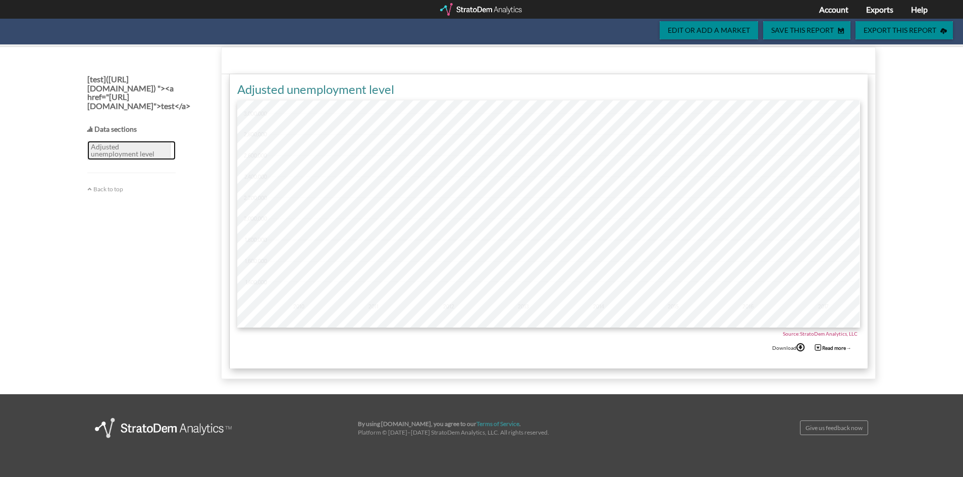
scroll to position [274, 0]
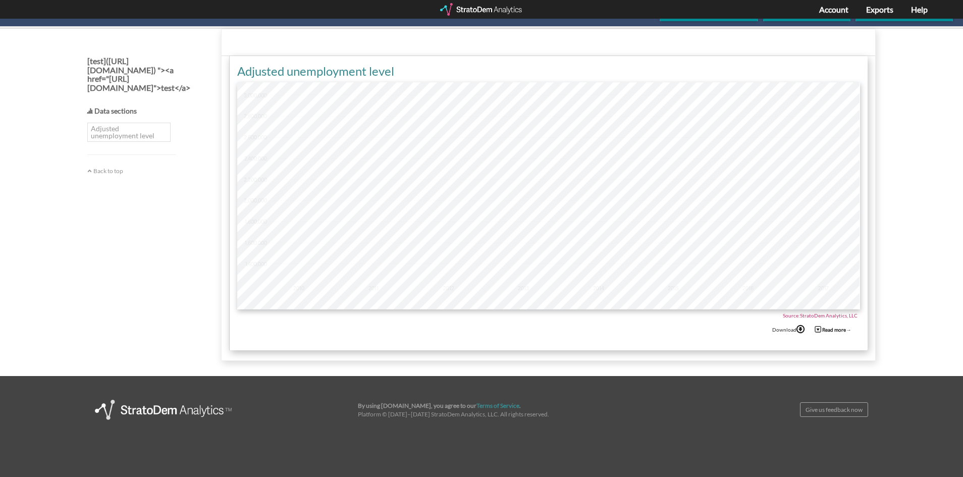
drag, startPoint x: 82, startPoint y: 105, endPoint x: 102, endPoint y: 104, distance: 20.2
click at [87, 105] on div "[test](https://example.com) "><a href="https://example.com">test</a> Data secti…" at bounding box center [147, 102] width 134 height 147
drag, startPoint x: 102, startPoint y: 104, endPoint x: 114, endPoint y: 156, distance: 52.9
click at [103, 104] on div "[test](https://example.com) "><a href="https://example.com">test</a> Data secti…" at bounding box center [131, 113] width 88 height 124
click at [109, 168] on link "Back to top" at bounding box center [105, 171] width 36 height 8
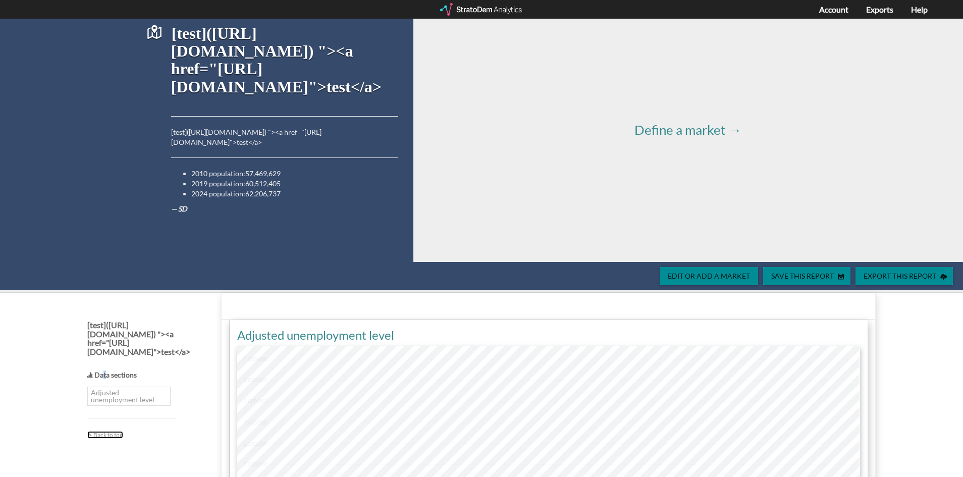
scroll to position [0, 0]
